Goal: Obtain resource: Download file/media

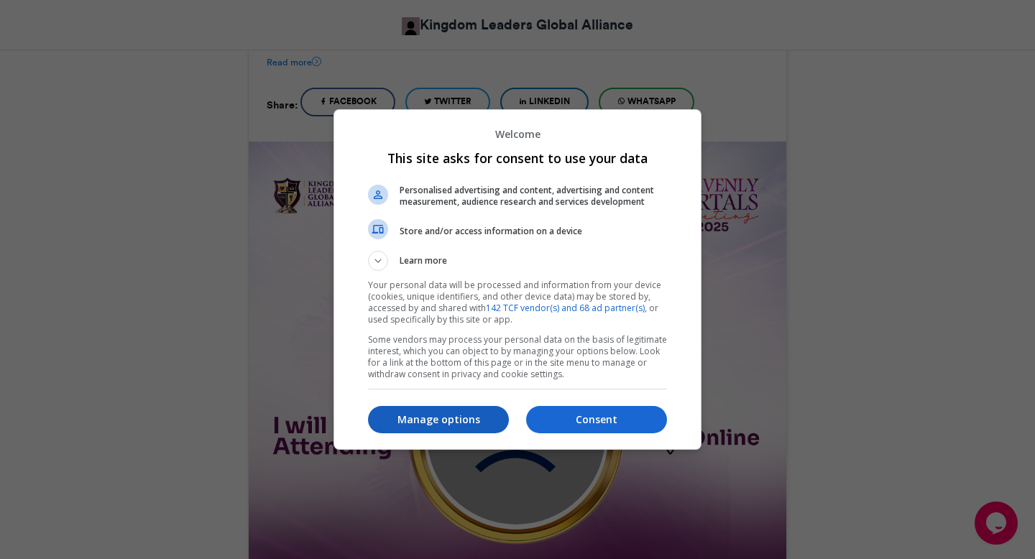
click at [449, 409] on button "Manage options" at bounding box center [438, 419] width 141 height 27
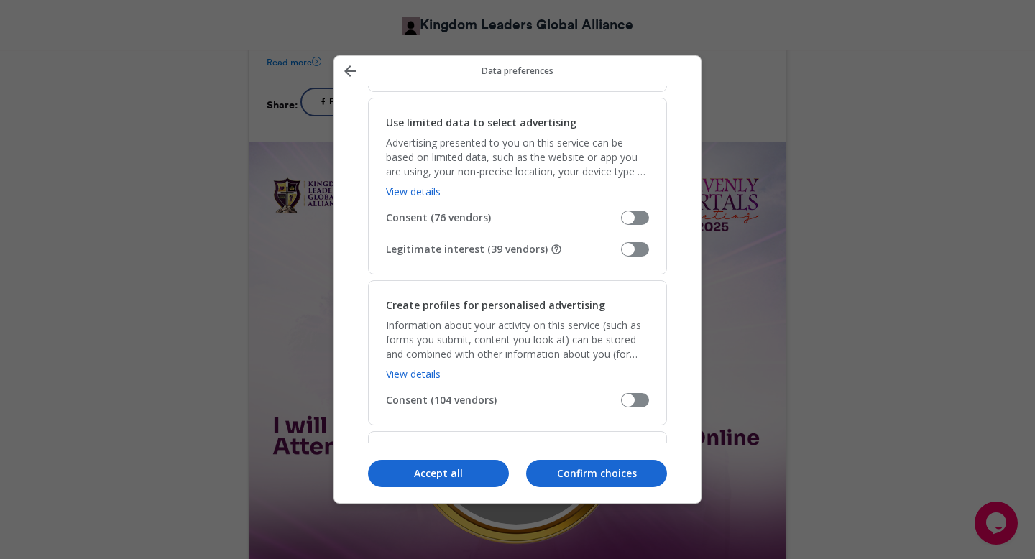
scroll to position [260, 0]
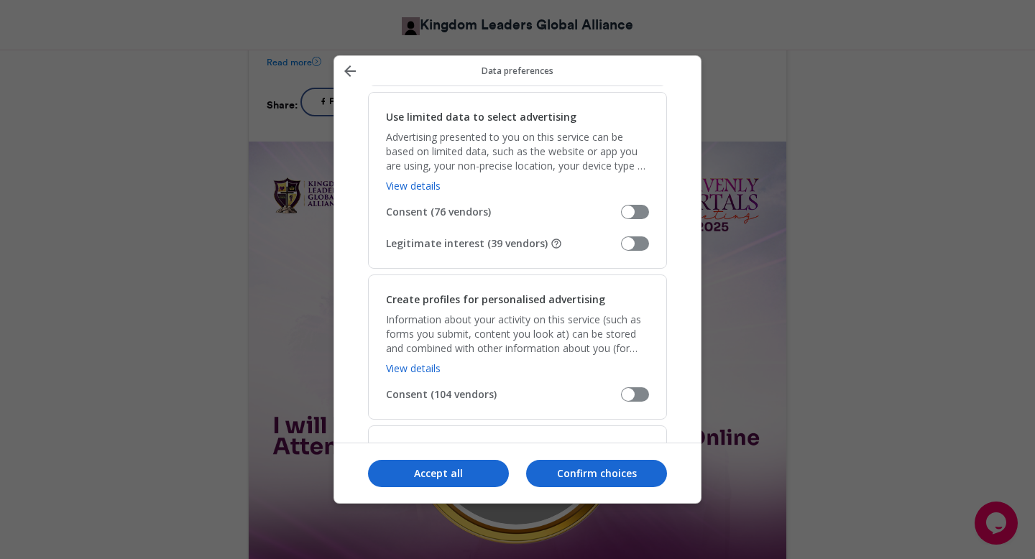
click at [634, 243] on span "Manage your data" at bounding box center [635, 244] width 28 height 14
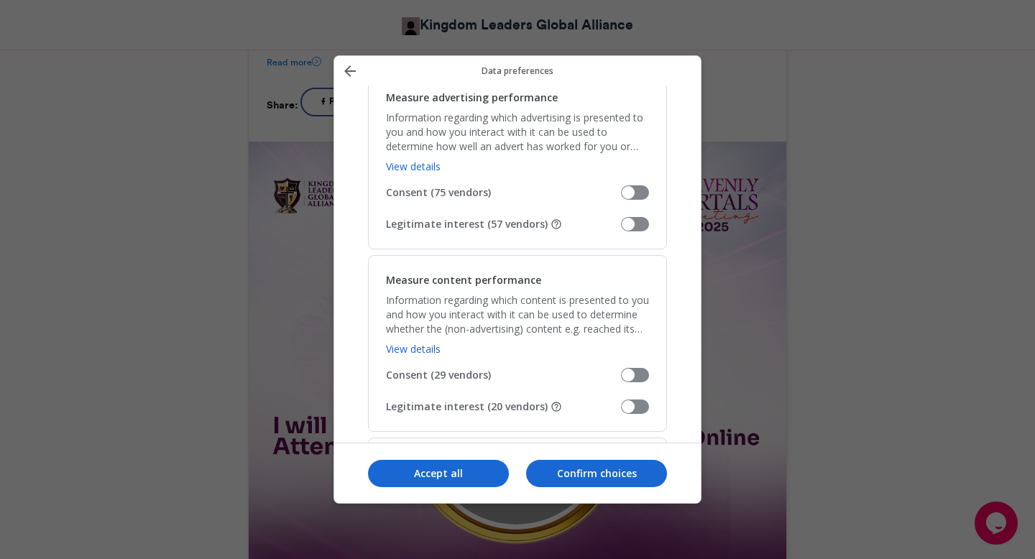
scroll to position [1122, 0]
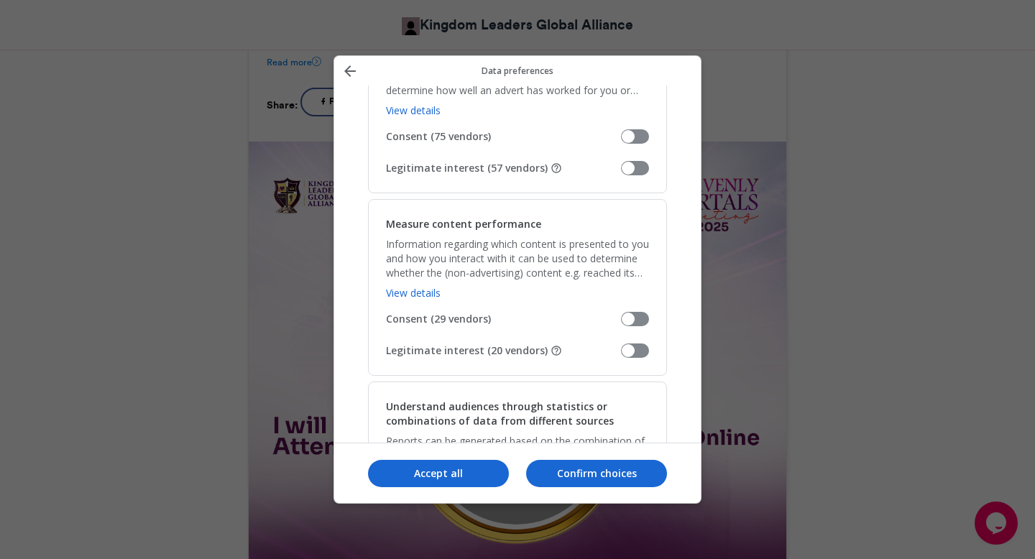
click at [639, 168] on span "Manage your data" at bounding box center [635, 168] width 28 height 14
click at [635, 350] on span "Manage your data" at bounding box center [635, 351] width 28 height 14
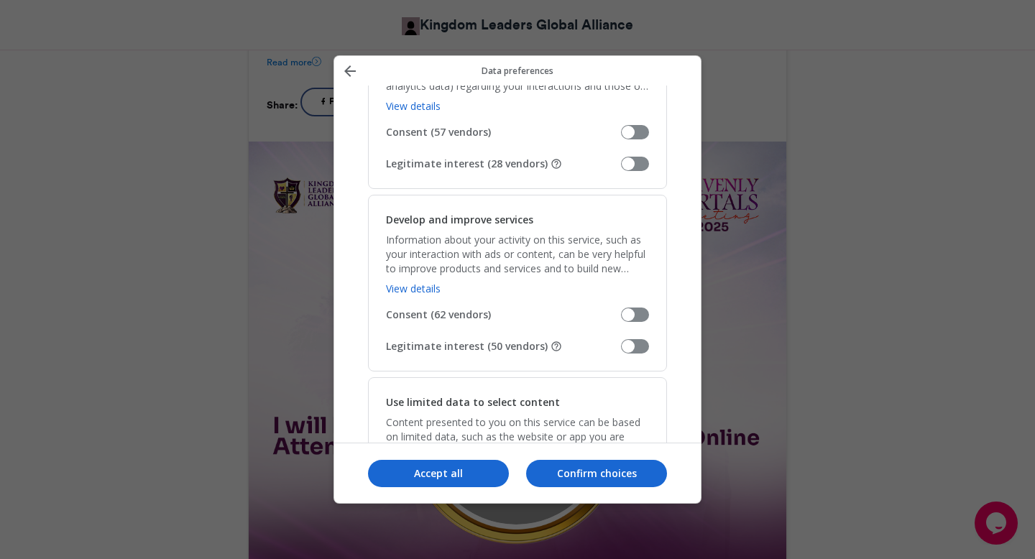
scroll to position [1536, 0]
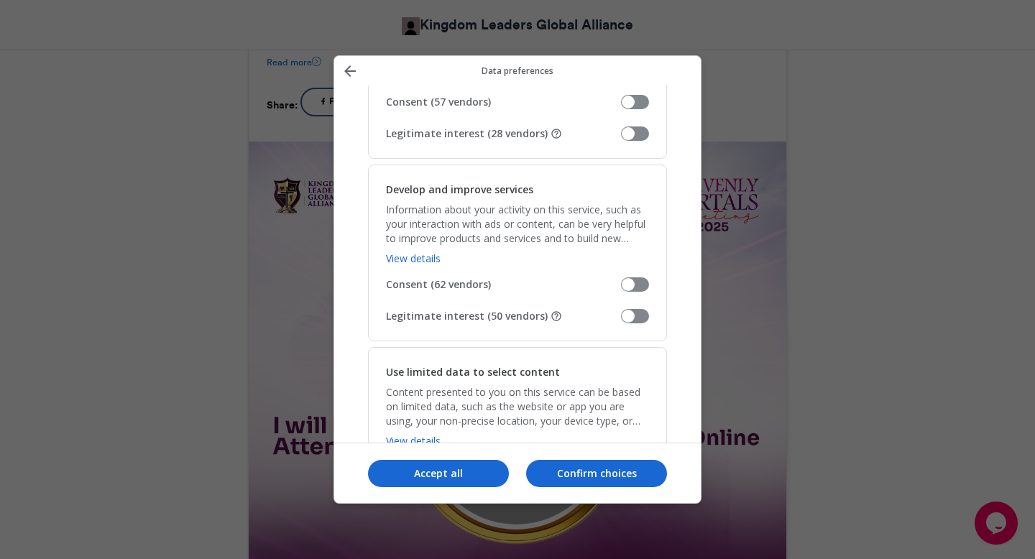
click at [632, 139] on span "Manage your data" at bounding box center [635, 134] width 28 height 14
click at [635, 315] on span "Manage your data" at bounding box center [635, 316] width 28 height 14
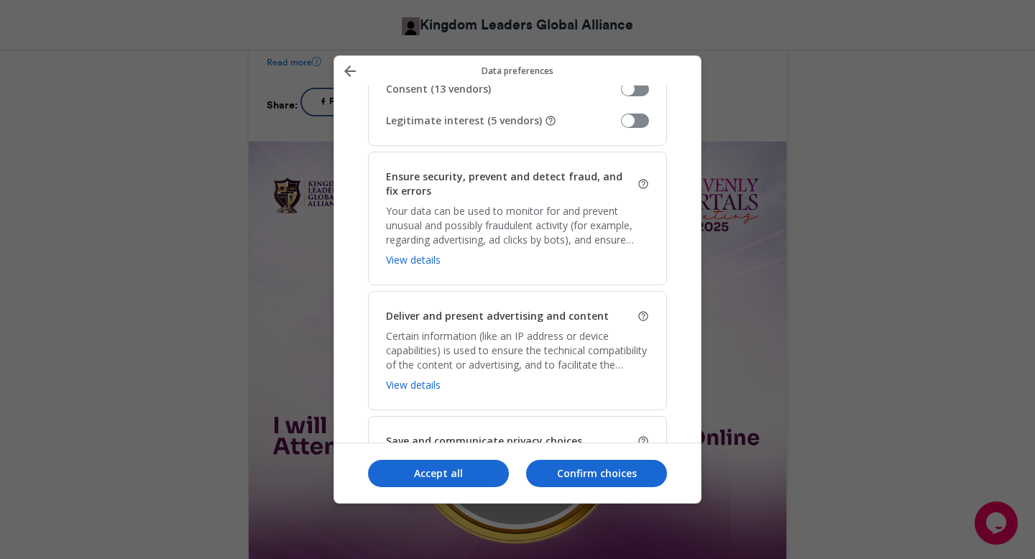
scroll to position [1942, 0]
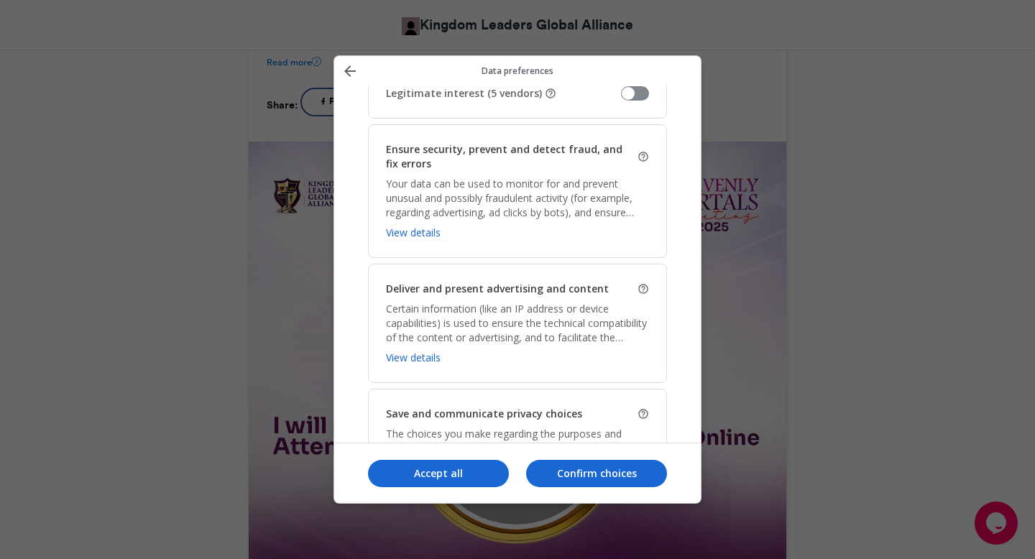
click at [630, 98] on span "Manage your data" at bounding box center [635, 93] width 28 height 14
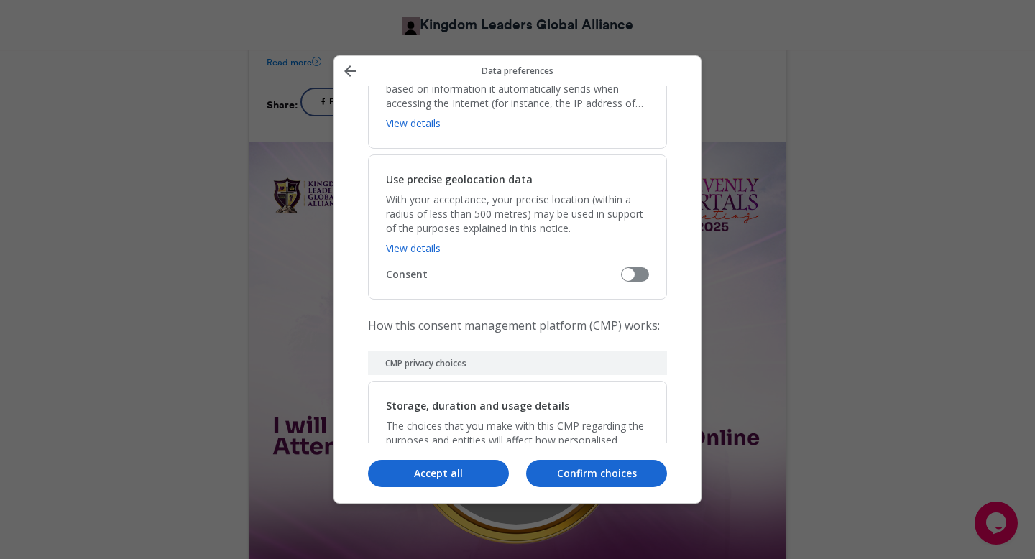
scroll to position [3018, 0]
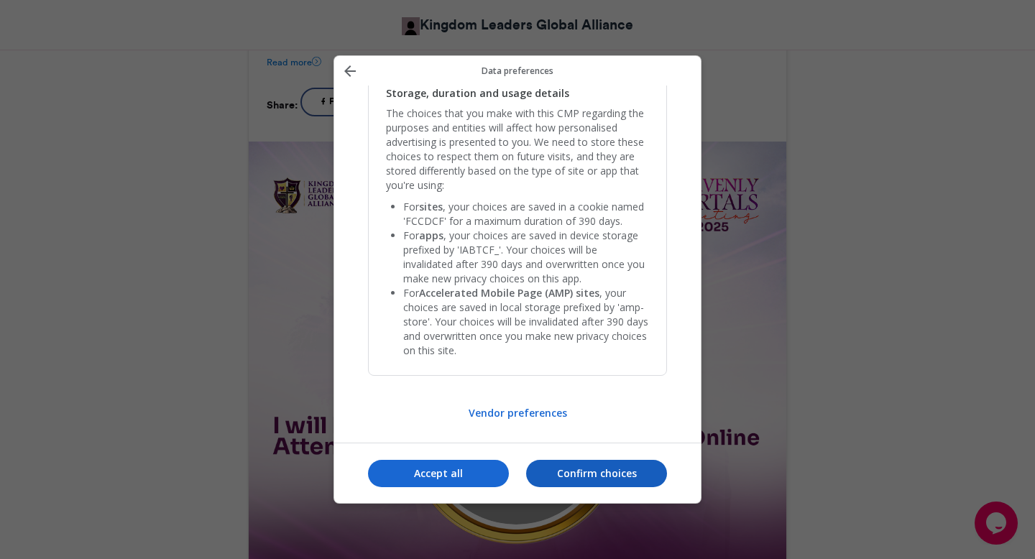
click at [587, 477] on p "Confirm choices" at bounding box center [596, 474] width 141 height 14
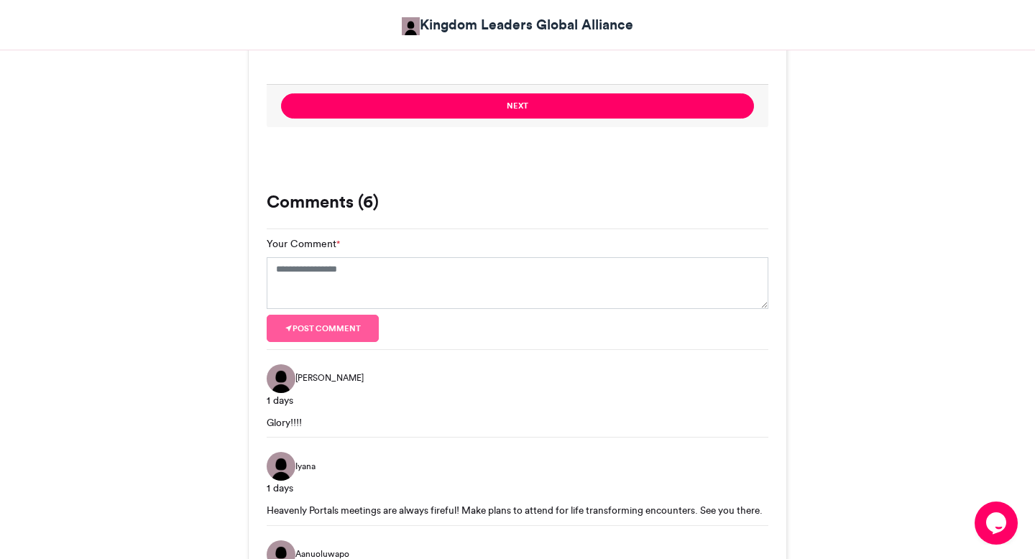
scroll to position [878, 0]
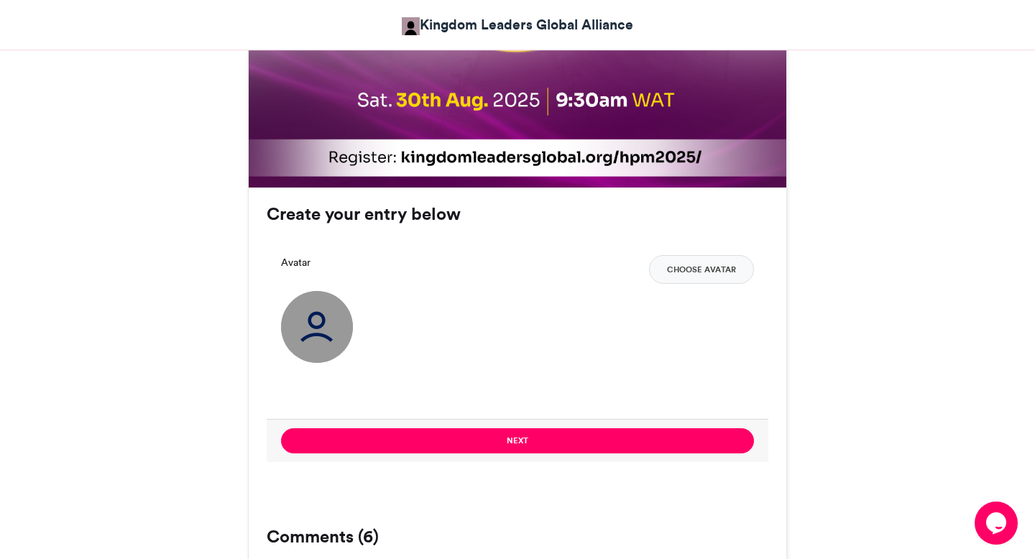
click at [699, 253] on div "Your Email * Your Name * Generate anonymously Avatar Choose Avatar" at bounding box center [518, 330] width 502 height 178
click at [696, 270] on button "Choose Avatar" at bounding box center [701, 269] width 105 height 29
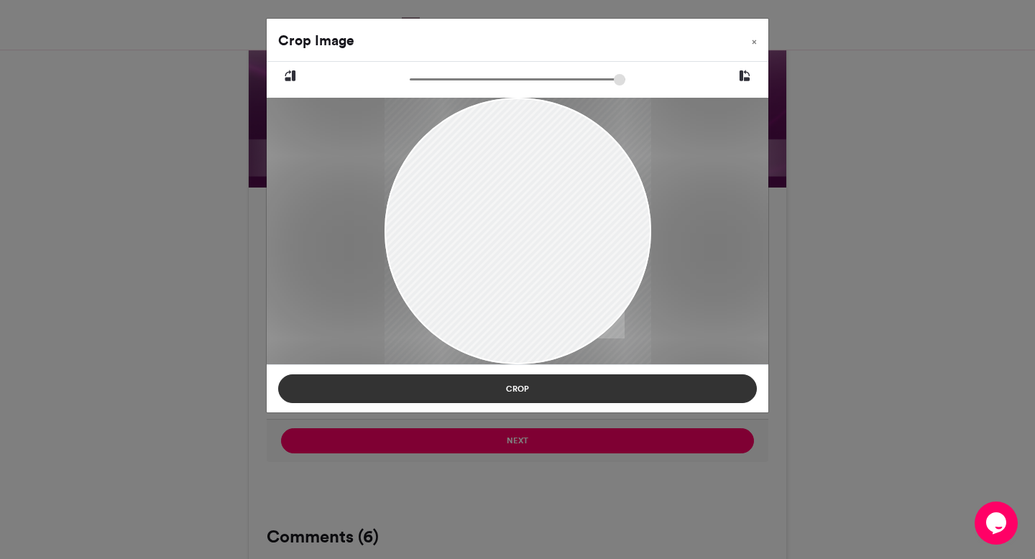
click at [607, 384] on button "Crop" at bounding box center [517, 389] width 479 height 29
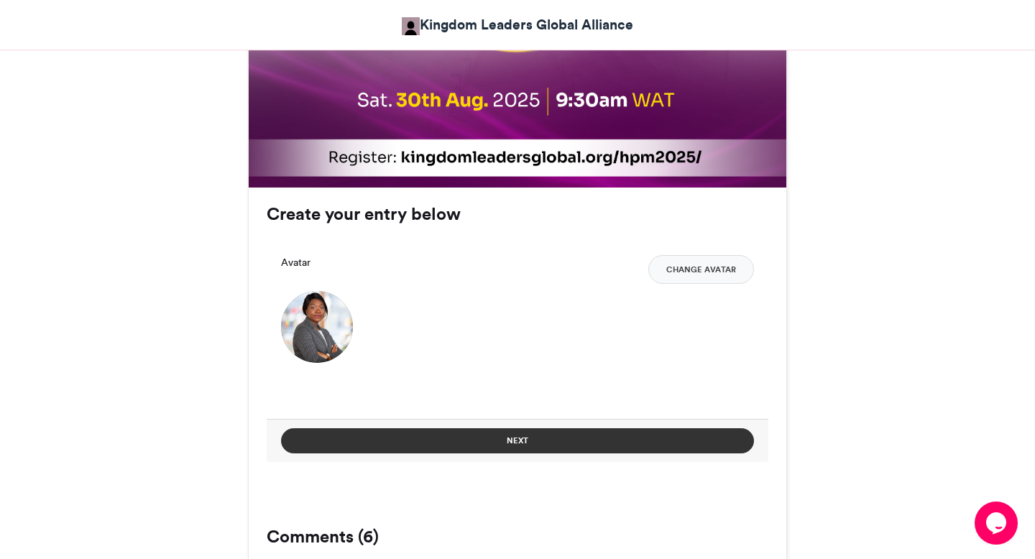
click at [593, 432] on button "Next" at bounding box center [517, 440] width 473 height 25
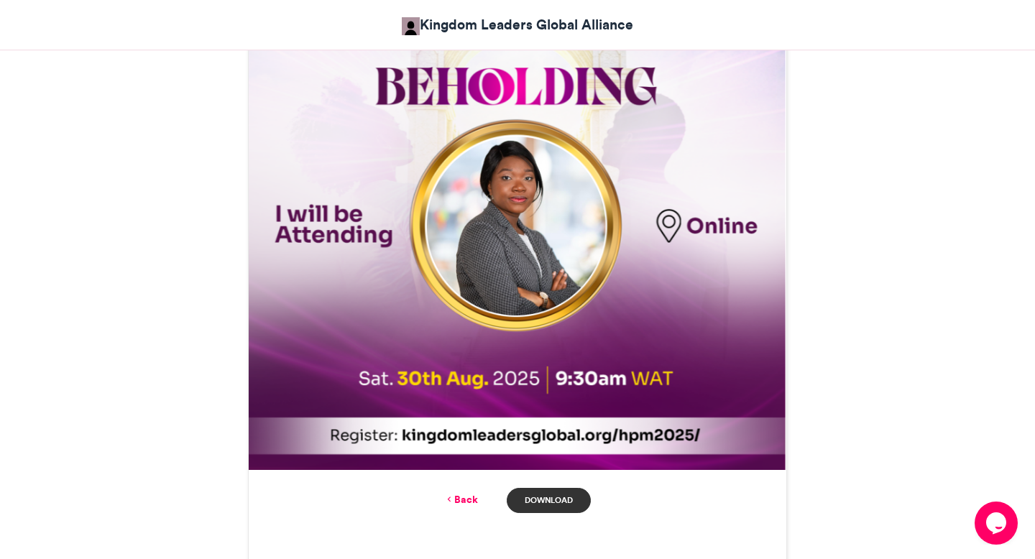
scroll to position [641, 0]
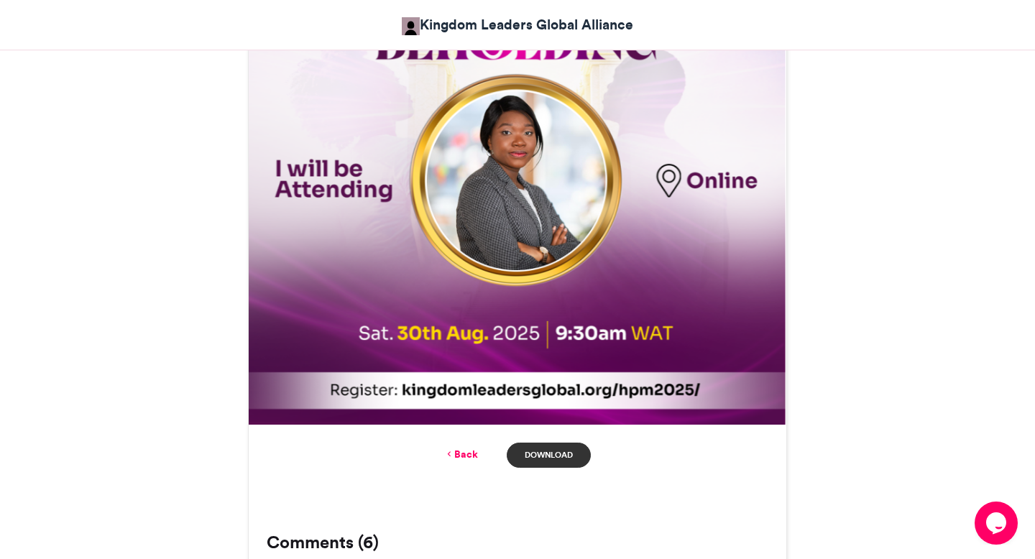
click at [556, 458] on link "Download" at bounding box center [549, 455] width 84 height 25
